Goal: Task Accomplishment & Management: Use online tool/utility

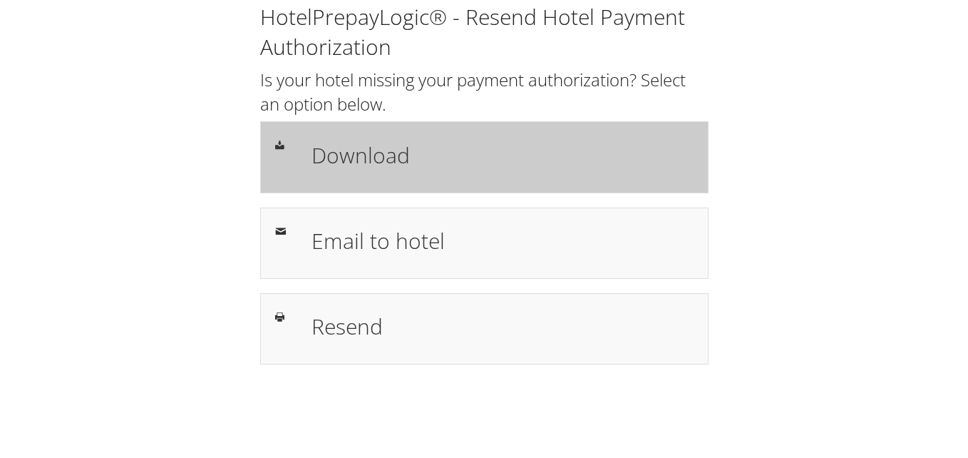
click at [330, 147] on h1 "Download" at bounding box center [503, 155] width 382 height 32
drag, startPoint x: 369, startPoint y: 168, endPoint x: 395, endPoint y: 173, distance: 26.0
click at [369, 168] on h1 "Download" at bounding box center [503, 155] width 382 height 32
drag, startPoint x: 367, startPoint y: 252, endPoint x: 337, endPoint y: 147, distance: 109.0
click at [367, 252] on h1 "Email to hotel" at bounding box center [503, 241] width 382 height 32
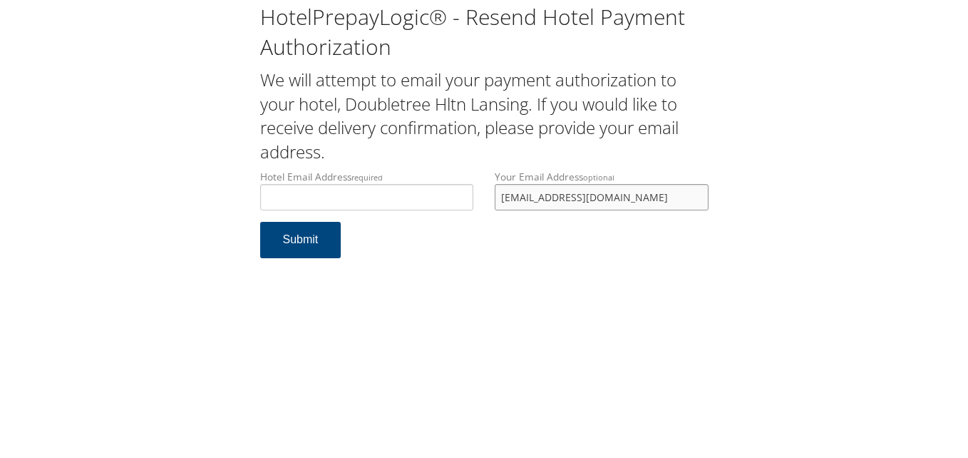
click at [619, 200] on input "lameitre@gmail.com" at bounding box center [602, 197] width 214 height 26
drag, startPoint x: 598, startPoint y: 211, endPoint x: 402, endPoint y: 211, distance: 196.0
click at [402, 211] on div "Hotel Email Address required Hotel email address is required Your Email Address…" at bounding box center [484, 196] width 470 height 52
drag, startPoint x: 402, startPoint y: 211, endPoint x: 627, endPoint y: 207, distance: 224.6
click at [615, 215] on div "Your Email Address optional lameitre@gmail.com" at bounding box center [601, 196] width 235 height 52
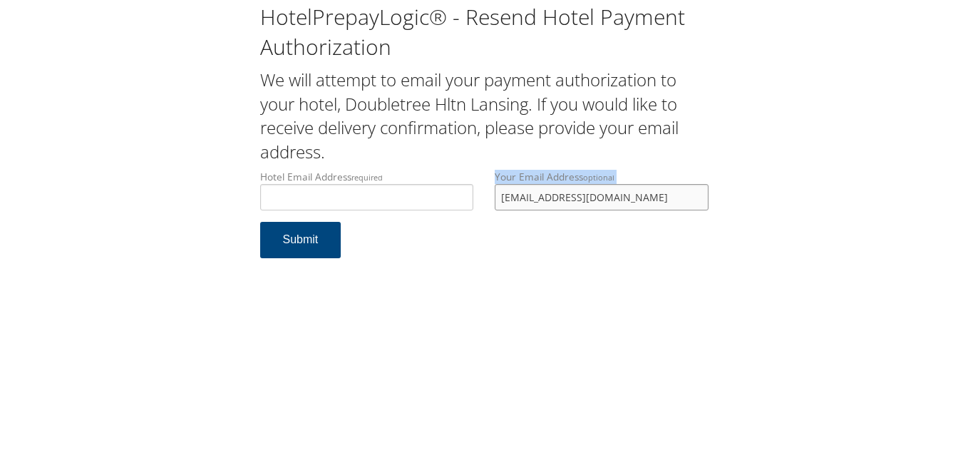
click at [609, 200] on input "lameitre@gmail.com" at bounding box center [602, 197] width 214 height 26
click at [617, 230] on form "Hotel Email Address required Hotel email address is required Your Email Address…" at bounding box center [484, 221] width 448 height 103
drag, startPoint x: 532, startPoint y: 202, endPoint x: 494, endPoint y: 202, distance: 38.5
click at [494, 202] on div "Your Email Address optional lameitre@gmail.com" at bounding box center [601, 196] width 235 height 52
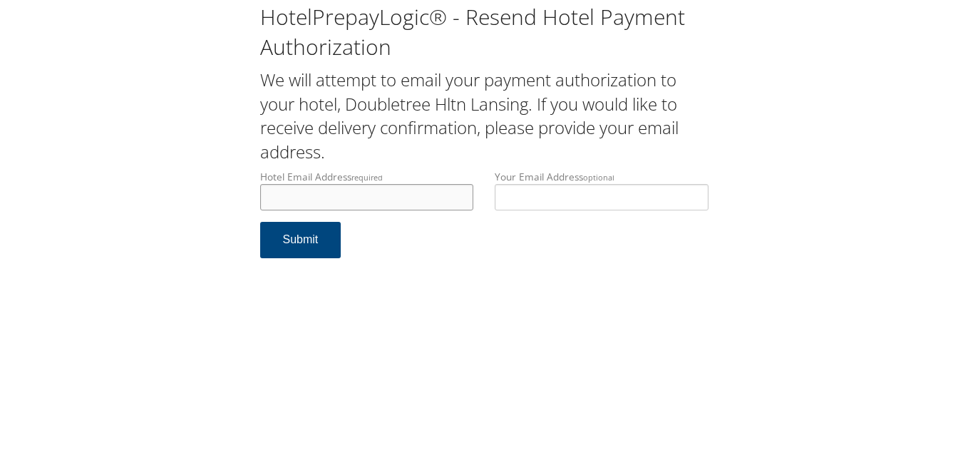
click at [354, 194] on input "Hotel Email Address required" at bounding box center [367, 197] width 214 height 26
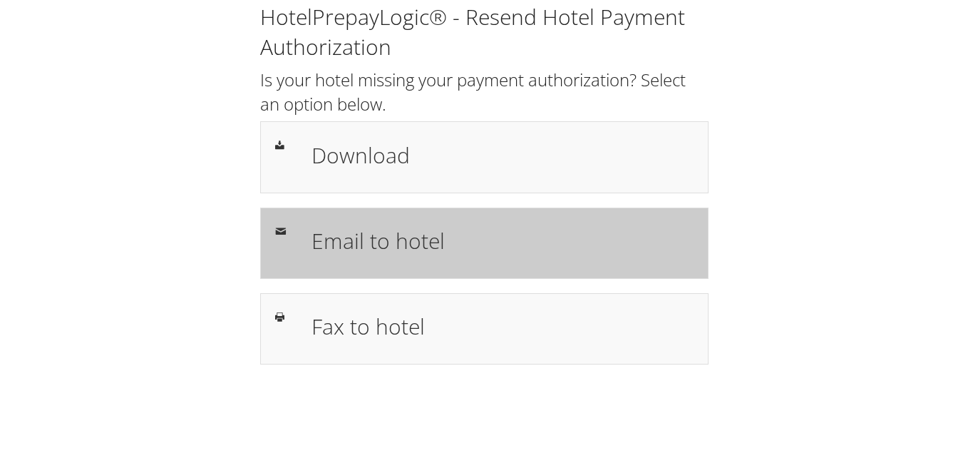
click at [371, 239] on h1 "Email to hotel" at bounding box center [503, 241] width 382 height 32
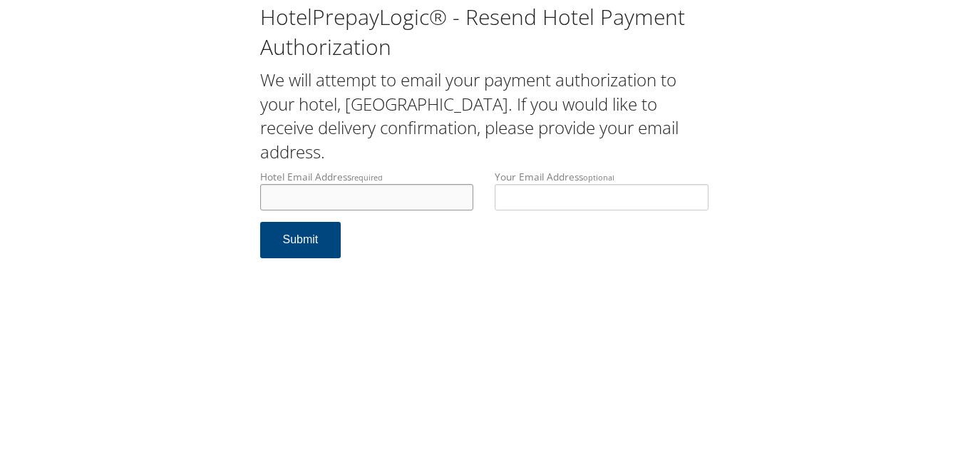
click at [364, 187] on input "Hotel Email Address required" at bounding box center [367, 197] width 214 height 26
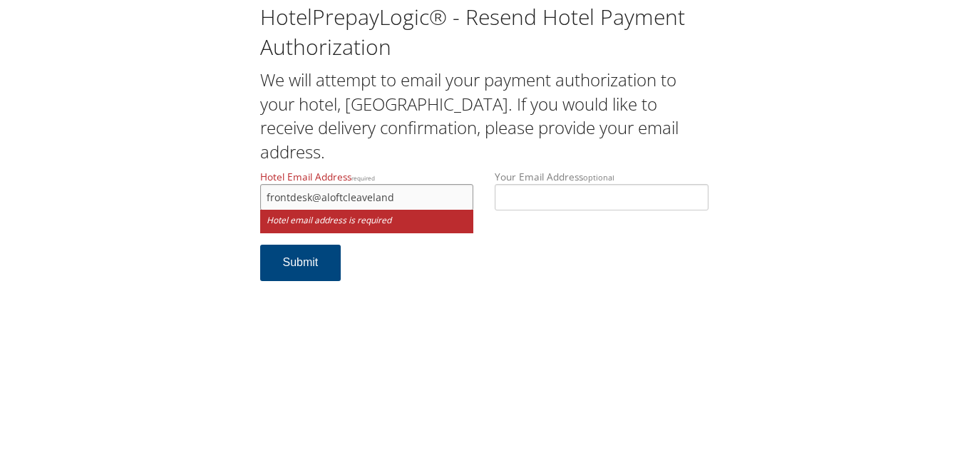
drag, startPoint x: 401, startPoint y: 191, endPoint x: 321, endPoint y: 197, distance: 80.8
click at [321, 197] on input "frontdesk@aloftcleaveland" at bounding box center [367, 197] width 214 height 26
paste input "Aloft Cleveland Airport"
click at [392, 200] on input "frontdesk@Aloft Cleveland Airport" at bounding box center [367, 197] width 214 height 26
click at [344, 197] on input "frontdesk@Aloft ClevelandAirport" at bounding box center [367, 197] width 214 height 26
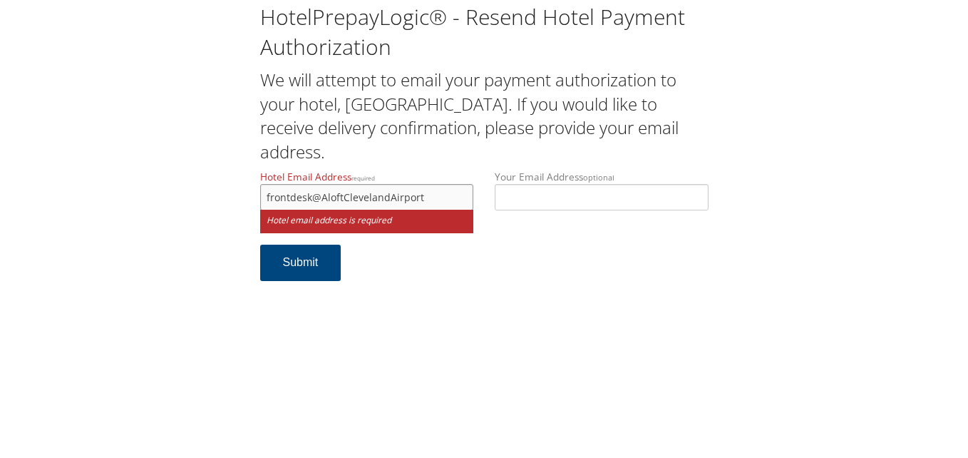
click at [326, 197] on input "frontdesk@AloftClevelandAirport" at bounding box center [367, 197] width 214 height 26
click at [345, 201] on input "frontdesk@aloftClevelandAirport" at bounding box center [367, 197] width 214 height 26
click at [440, 195] on input "frontdesk@aloftclevelandairport" at bounding box center [367, 197] width 214 height 26
type input "frontdesk@aloftclevelandairport.com"
drag, startPoint x: 416, startPoint y: 332, endPoint x: 462, endPoint y: 230, distance: 111.7
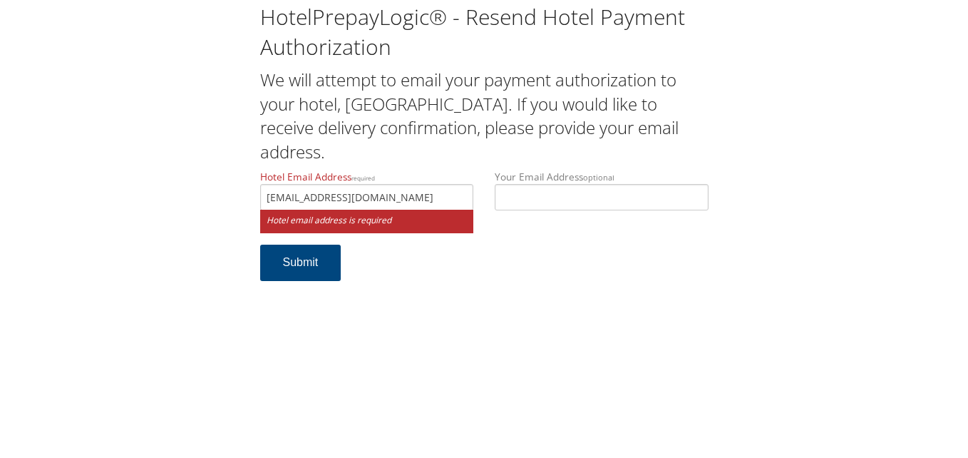
click at [416, 331] on div "HotelPrepayLogic® - Resend Hotel Payment Authorization We will attempt to email…" at bounding box center [484, 229] width 968 height 458
click at [456, 197] on input "frontdesk@aloftclevelandairport.com" at bounding box center [367, 197] width 214 height 26
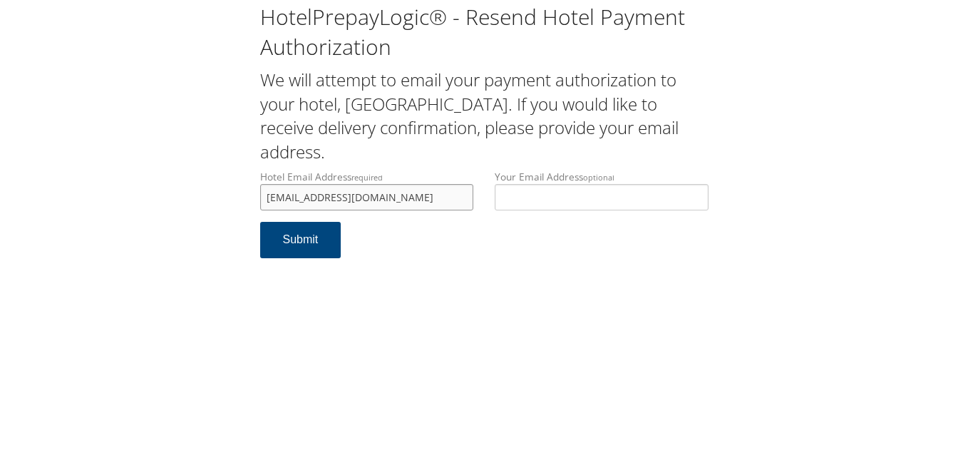
click at [456, 197] on input "frontdesk@aloftclevelandairport.com" at bounding box center [367, 197] width 214 height 26
click at [316, 235] on button "Submit" at bounding box center [300, 240] width 81 height 36
click at [577, 272] on form "Hotel Email Address required frontdesk@aloftclevelandairport.com Hotel email ad…" at bounding box center [484, 221] width 448 height 103
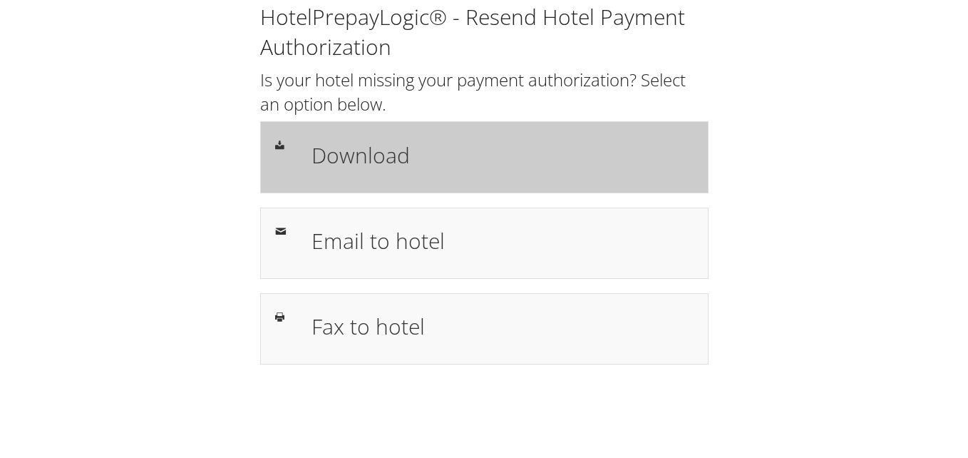
click at [351, 161] on h1 "Download" at bounding box center [503, 155] width 382 height 32
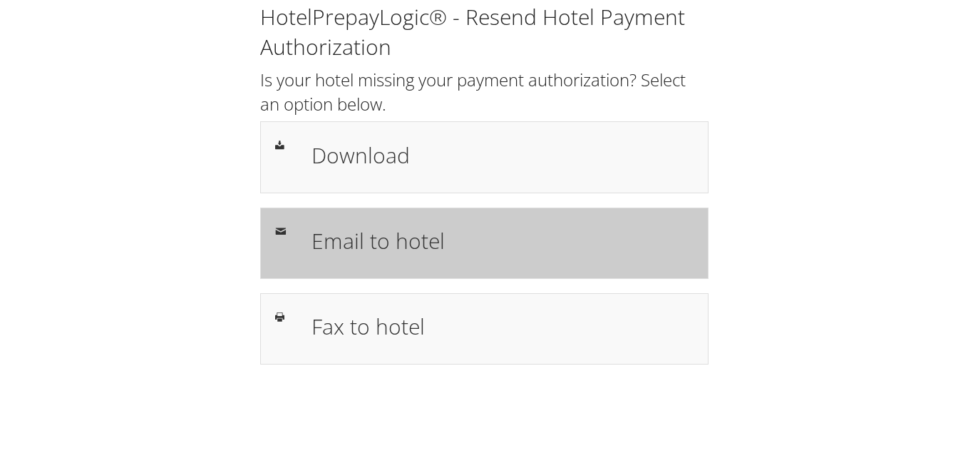
click at [380, 262] on div "Email to hotel" at bounding box center [502, 242] width 403 height 41
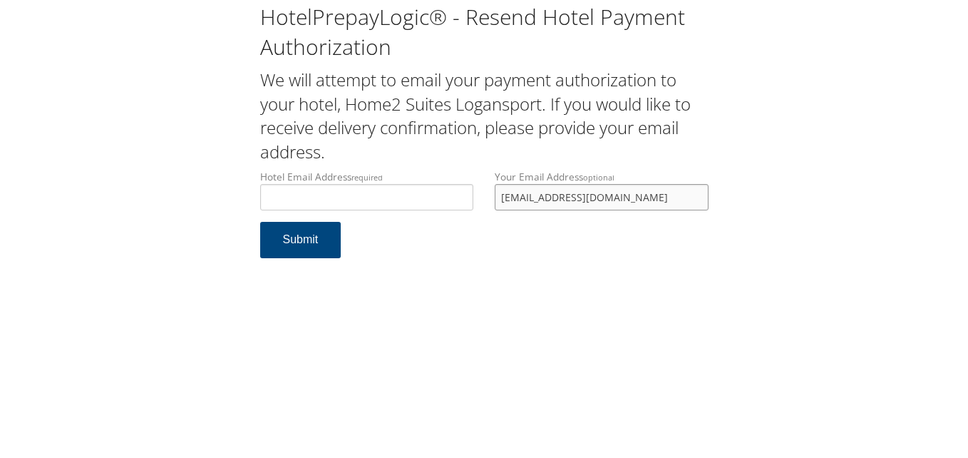
drag, startPoint x: 658, startPoint y: 197, endPoint x: 463, endPoint y: 191, distance: 194.7
click at [463, 191] on div "Hotel Email Address required Hotel email address is required Your Email Address…" at bounding box center [484, 196] width 470 height 52
click at [349, 199] on input "Hotel Email Address required" at bounding box center [367, 197] width 214 height 26
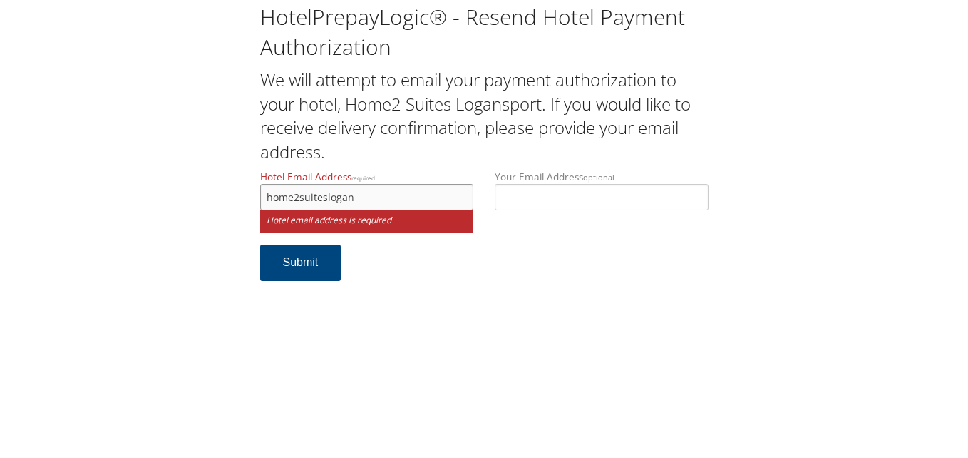
click at [324, 196] on input "home2suiteslogan" at bounding box center [367, 197] width 214 height 26
click at [382, 202] on input "home2suitelogan" at bounding box center [367, 197] width 214 height 26
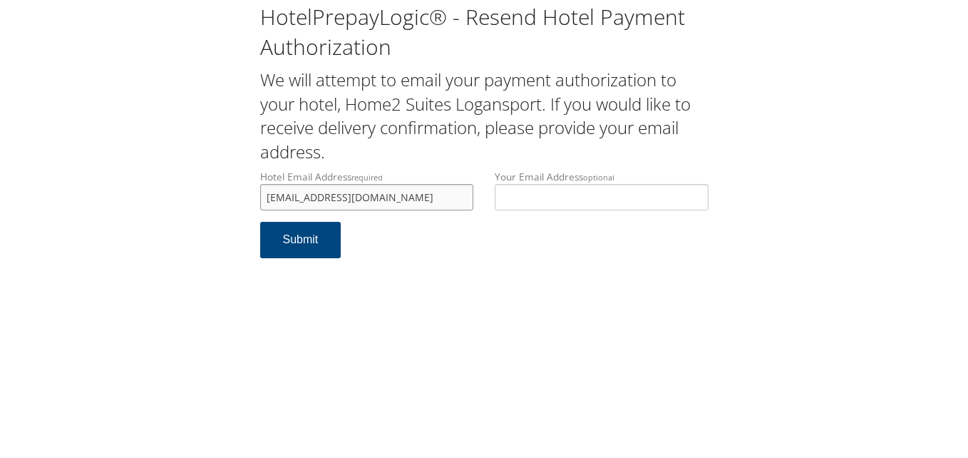
type input "home2suitelogansport@gmail.com"
drag, startPoint x: 300, startPoint y: 200, endPoint x: 389, endPoint y: 231, distance: 94.5
click at [244, 199] on div "HotelPrepayLogic® - Resend Hotel Payment Authorization We will attempt to email…" at bounding box center [484, 136] width 940 height 272
click at [428, 273] on div "HotelPrepayLogic® - Resend Hotel Payment Authorization We will attempt to email…" at bounding box center [484, 229] width 968 height 458
click at [313, 250] on button "Submit" at bounding box center [300, 240] width 81 height 36
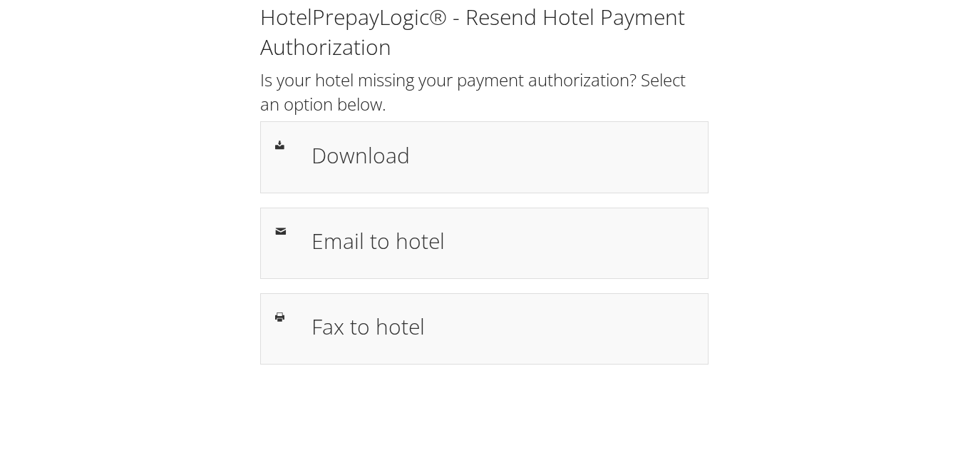
click at [743, 104] on div "HotelPrepayLogic® - Resend Hotel Payment Authorization Is your hotel missing yo…" at bounding box center [484, 189] width 940 height 379
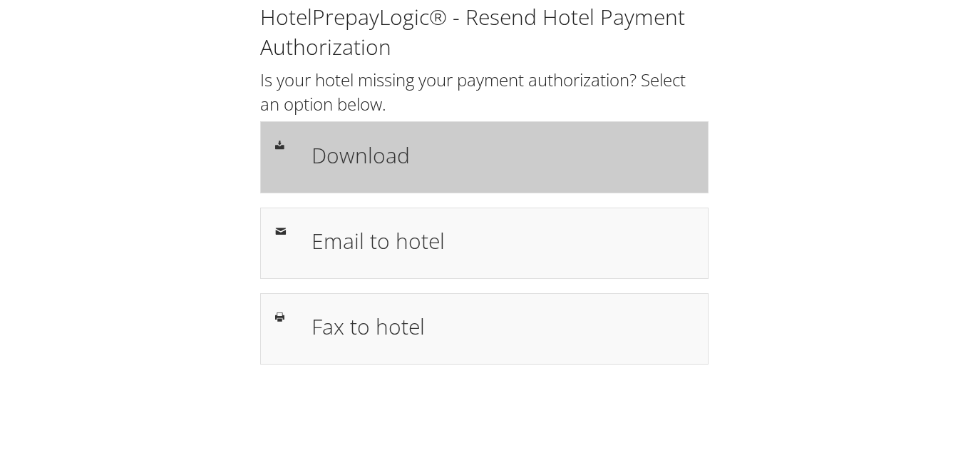
click at [392, 158] on h1 "Download" at bounding box center [503, 155] width 382 height 32
